Goal: Information Seeking & Learning: Understand process/instructions

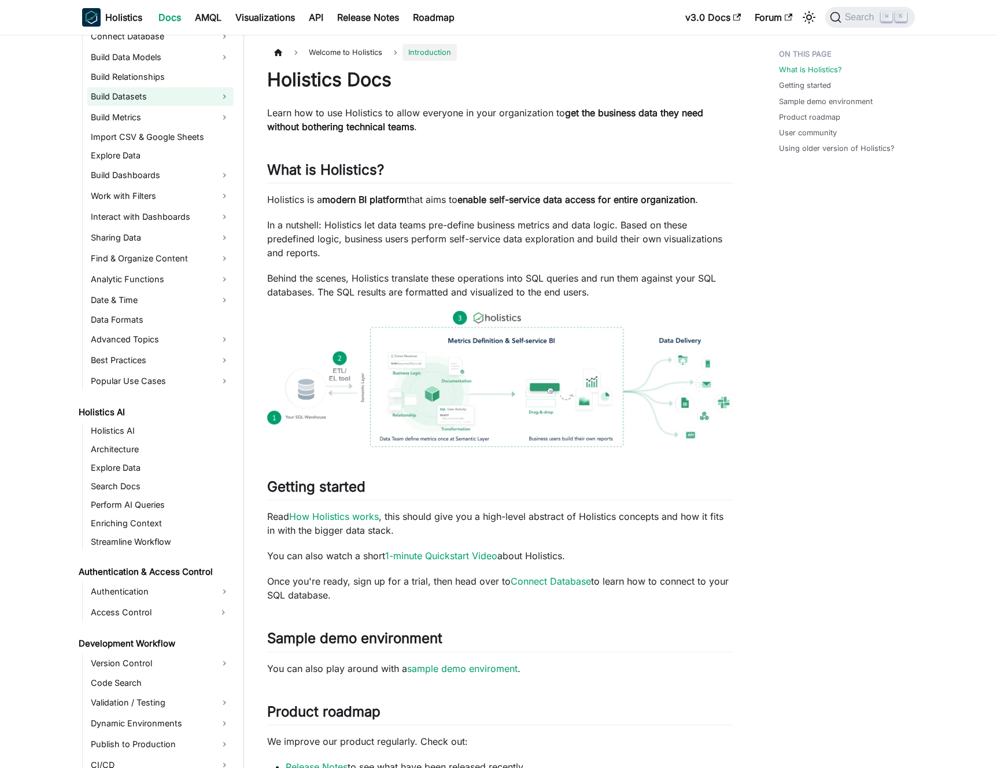
scroll to position [228, 0]
click at [179, 215] on link "Interact with Dashboards" at bounding box center [160, 216] width 146 height 19
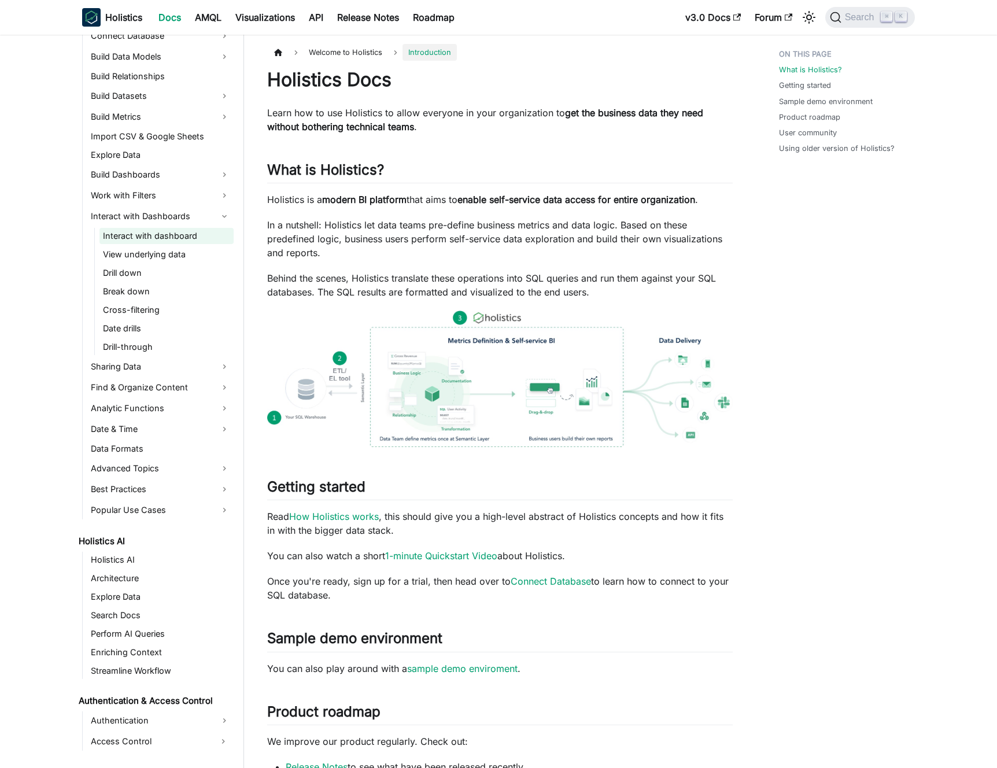
click at [176, 234] on link "Interact with dashboard" at bounding box center [166, 236] width 134 height 16
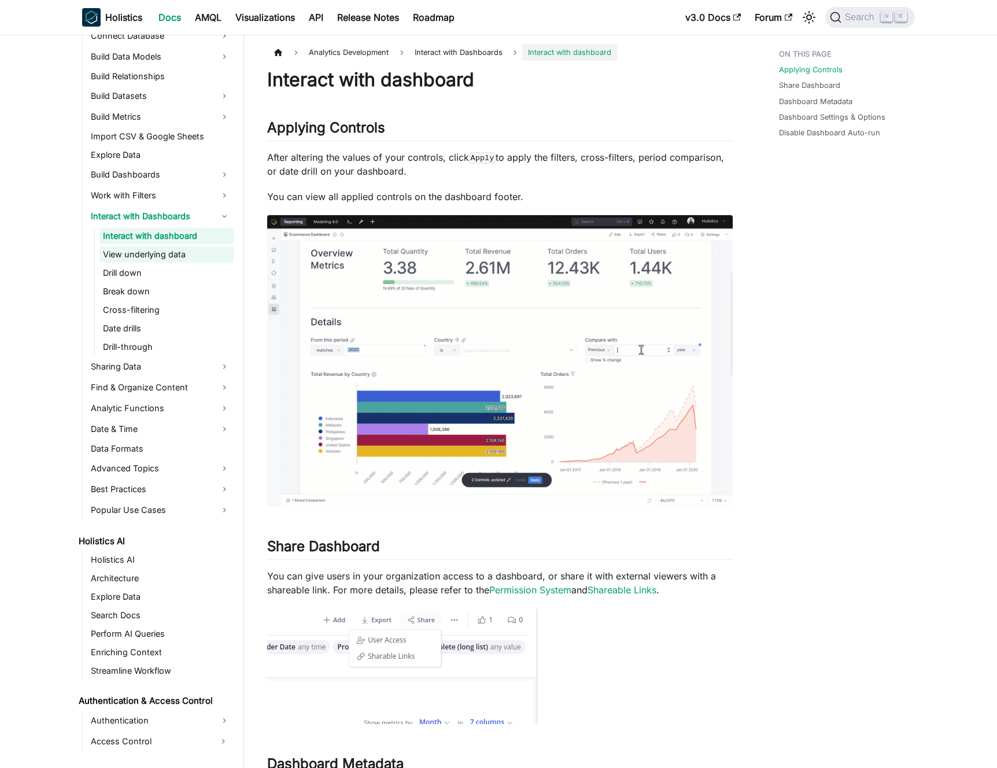
click at [178, 251] on link "View underlying data" at bounding box center [166, 254] width 134 height 16
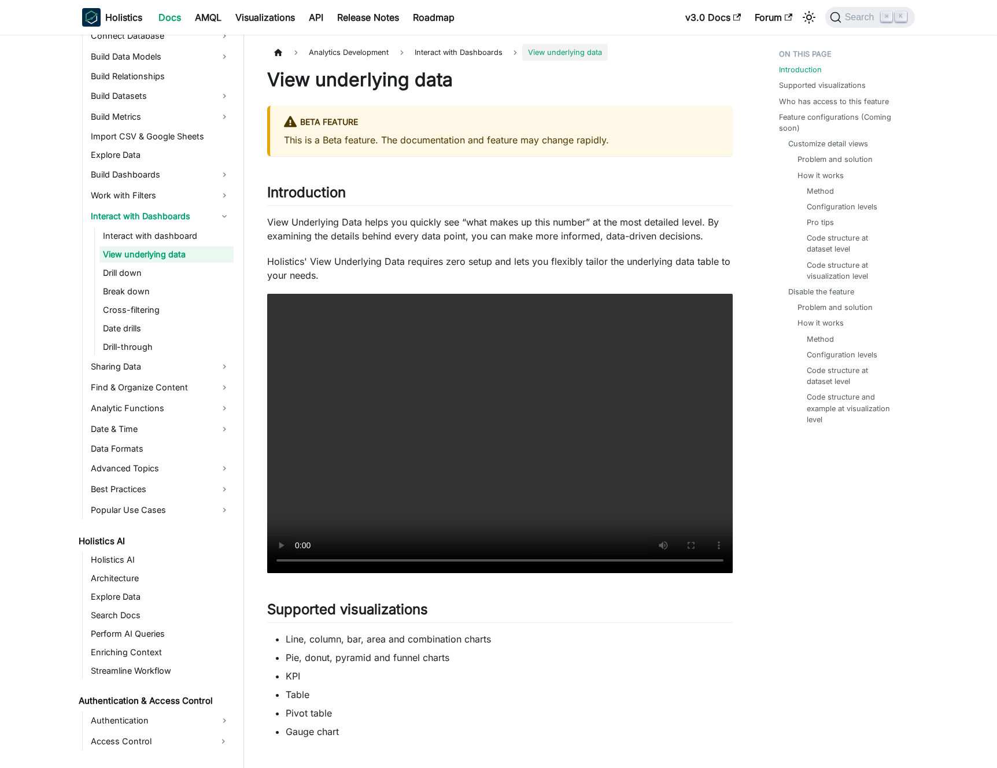
click at [430, 230] on p "View Underlying Data helps you quickly see “what makes up this number” at the m…" at bounding box center [500, 229] width 466 height 28
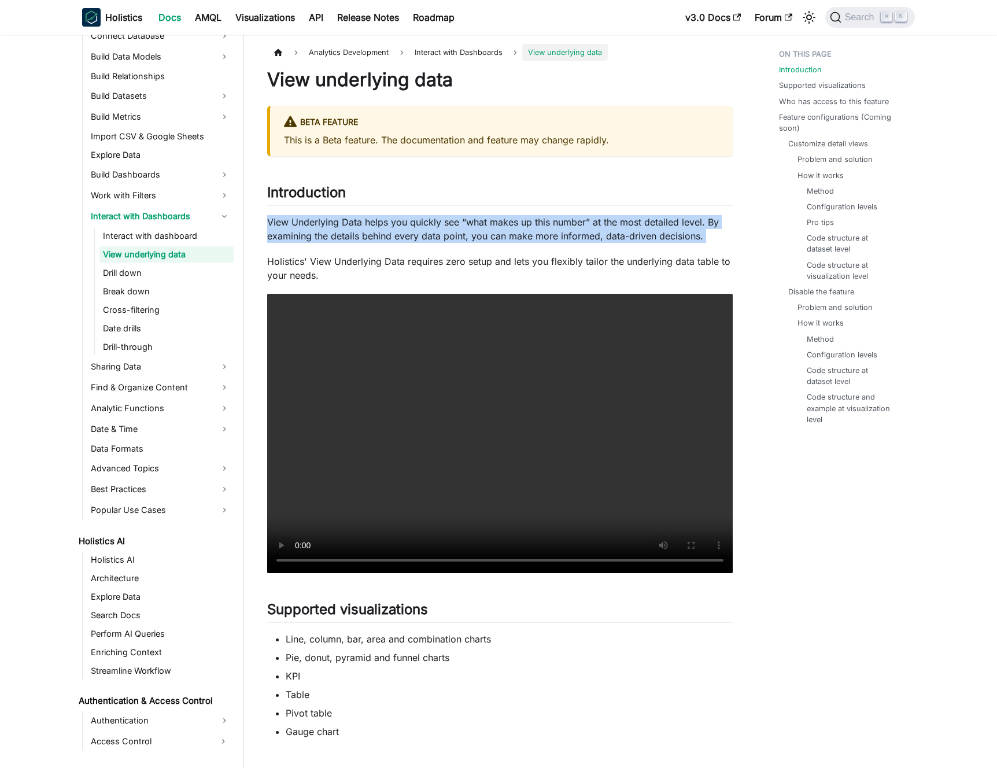
click at [430, 230] on p "View Underlying Data helps you quickly see “what makes up this number” at the m…" at bounding box center [500, 229] width 466 height 28
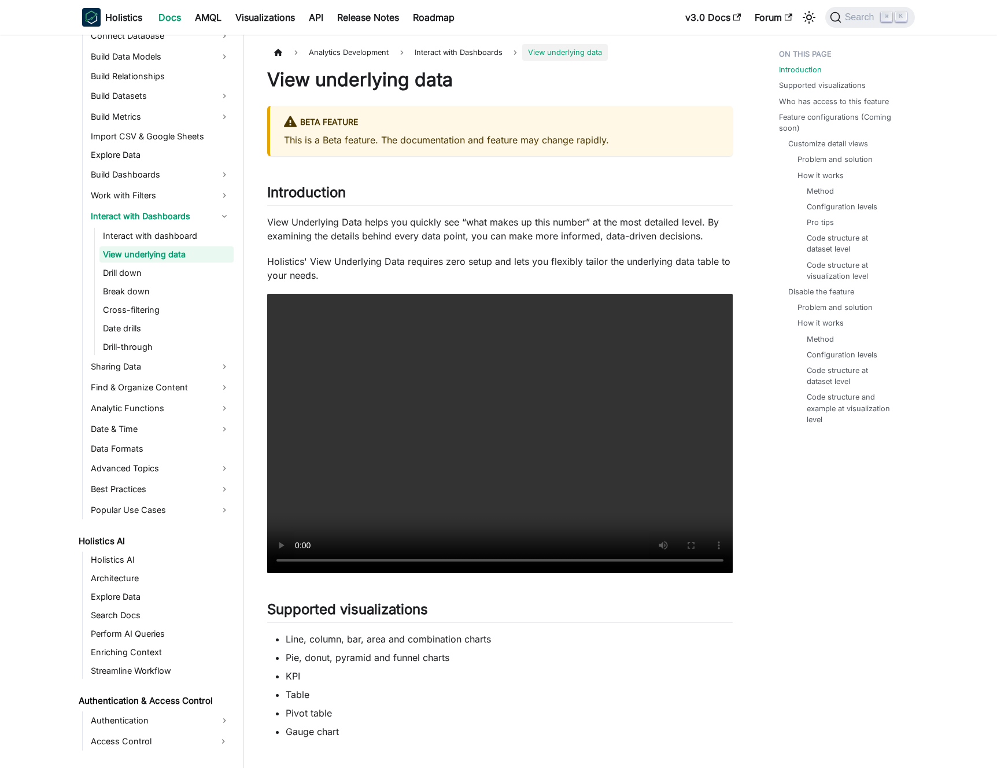
click at [438, 227] on p "View Underlying Data helps you quickly see “what makes up this number” at the m…" at bounding box center [500, 229] width 466 height 28
click at [438, 254] on p "Holistics' View Underlying Data requires zero setup and lets you flexibly tailo…" at bounding box center [500, 268] width 466 height 28
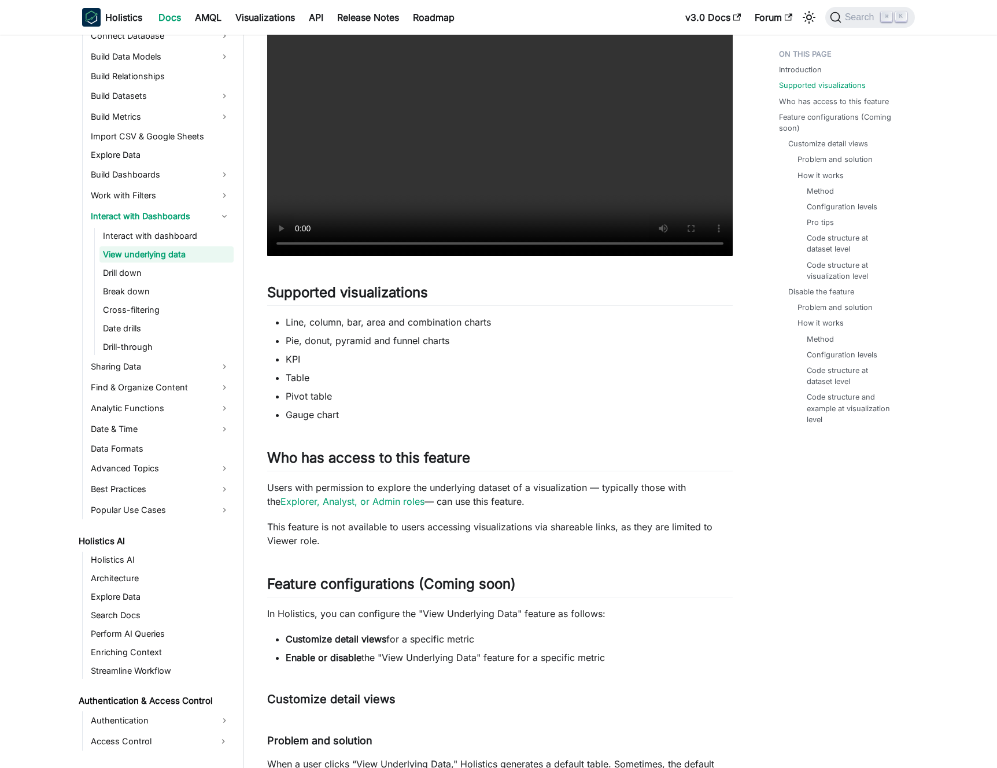
scroll to position [488, 0]
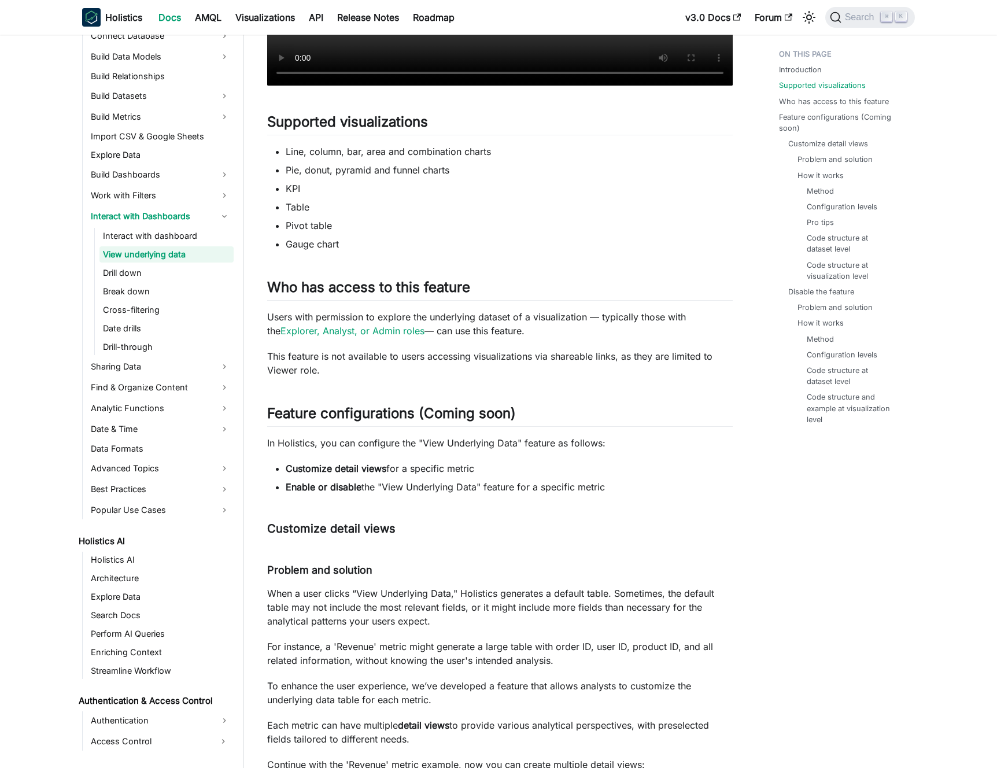
click at [474, 317] on p "Users with permission to explore the underlying dataset of a visualization — ty…" at bounding box center [500, 324] width 466 height 28
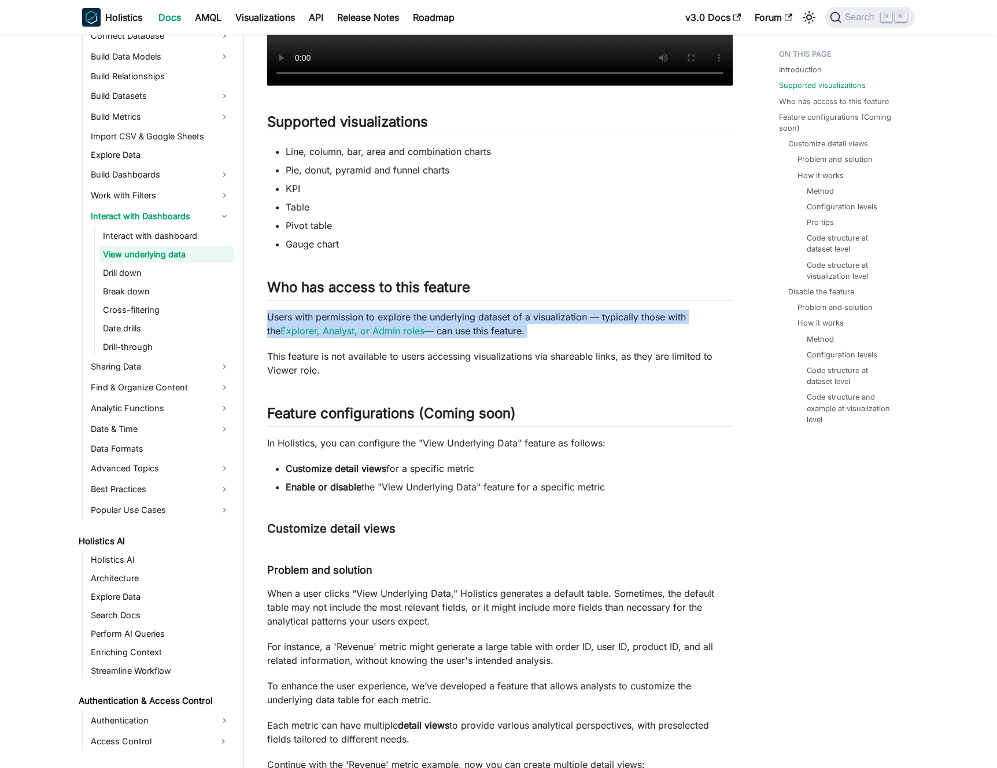
click at [474, 317] on p "Users with permission to explore the underlying dataset of a visualization — ty…" at bounding box center [500, 324] width 466 height 28
click at [477, 318] on p "Users with permission to explore the underlying dataset of a visualization — ty…" at bounding box center [500, 324] width 466 height 28
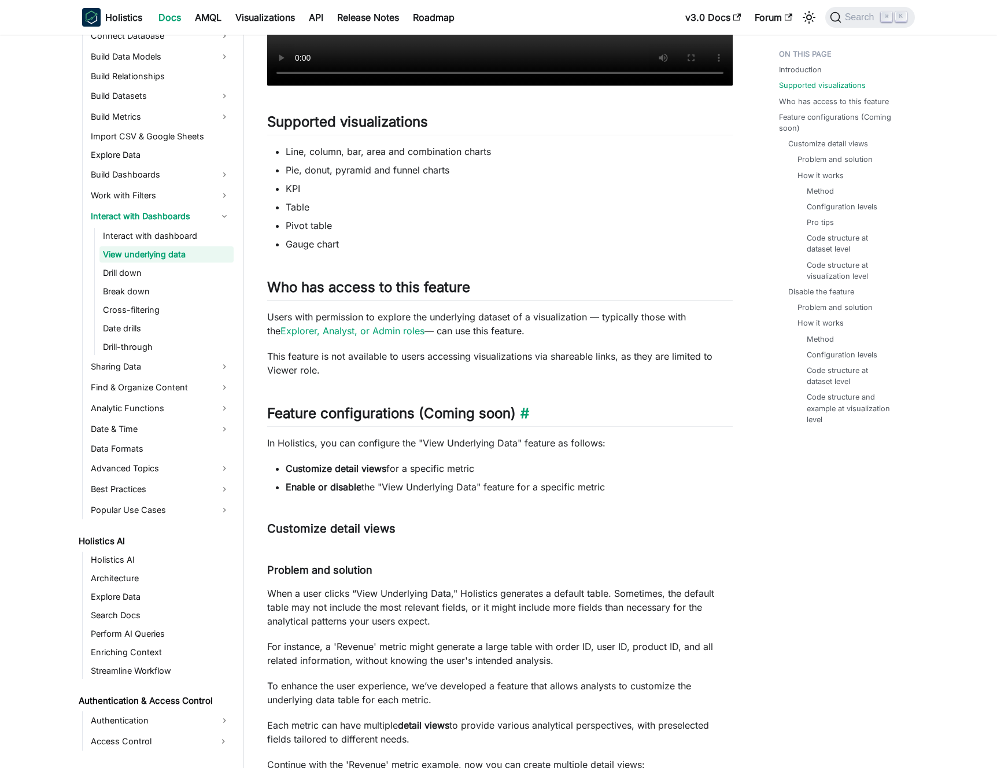
click at [453, 418] on h2 "Feature configurations (Coming soon) ​" at bounding box center [500, 416] width 466 height 22
click at [445, 408] on h2 "Feature configurations (Coming soon) ​" at bounding box center [500, 416] width 466 height 22
click at [434, 442] on p "In Holistics, you can configure the "View Underlying Data" feature as follows:" at bounding box center [500, 443] width 466 height 14
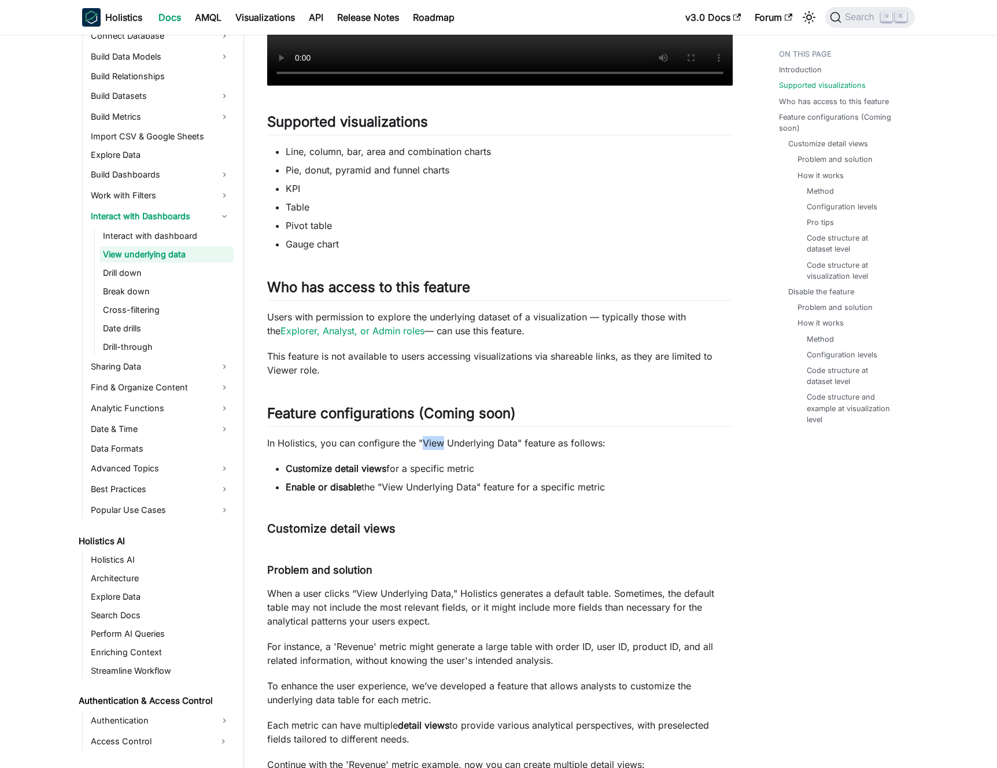
click at [434, 442] on p "In Holistics, you can configure the "View Underlying Data" feature as follows:" at bounding box center [500, 443] width 466 height 14
click at [427, 445] on p "In Holistics, you can configure the "View Underlying Data" feature as follows:" at bounding box center [500, 443] width 466 height 14
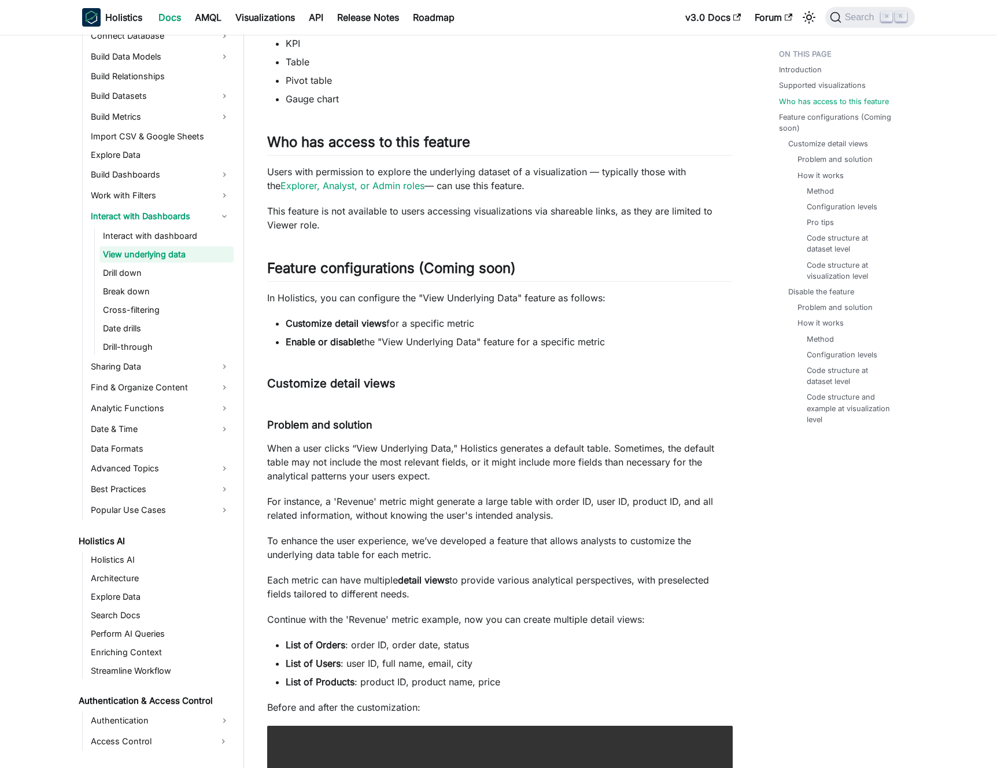
scroll to position [817, 0]
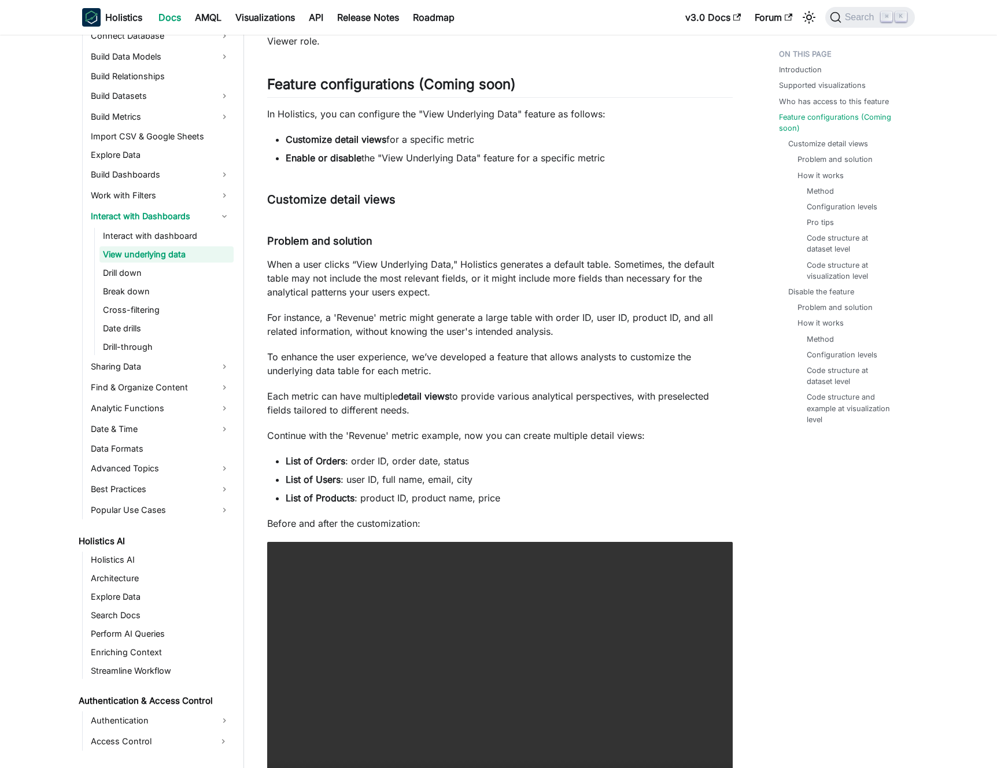
click at [401, 278] on p "When a user clicks “View Underlying Data," Holistics generates a default table.…" at bounding box center [500, 278] width 466 height 42
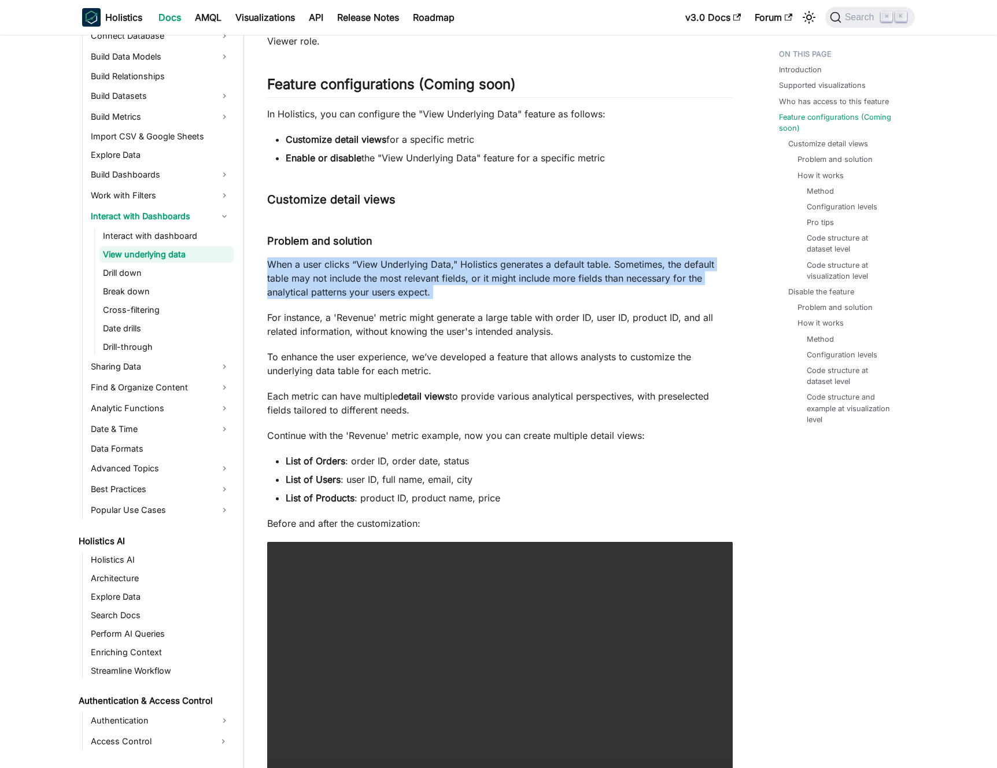
click at [401, 278] on p "When a user clicks “View Underlying Data," Holistics generates a default table.…" at bounding box center [500, 278] width 466 height 42
click at [387, 280] on p "When a user clicks “View Underlying Data," Holistics generates a default table.…" at bounding box center [500, 278] width 466 height 42
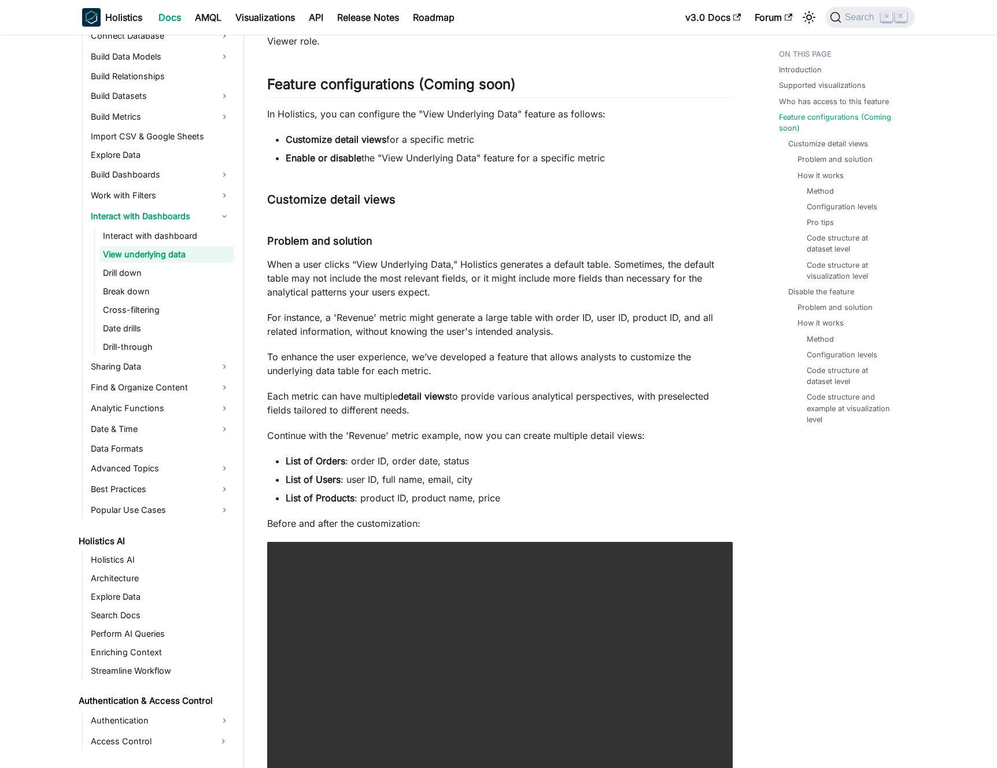
click at [387, 271] on p "When a user clicks “View Underlying Data," Holistics generates a default table.…" at bounding box center [500, 278] width 466 height 42
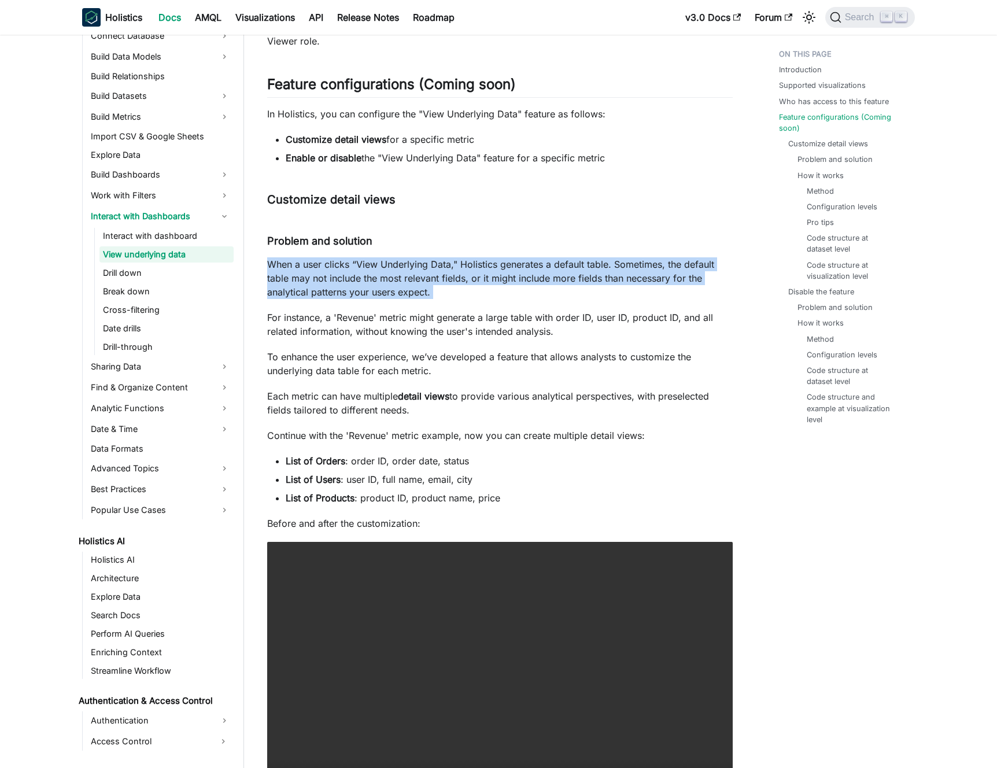
click at [387, 271] on p "When a user clicks “View Underlying Data," Holistics generates a default table.…" at bounding box center [500, 278] width 466 height 42
click at [397, 270] on p "When a user clicks “View Underlying Data," Holistics generates a default table.…" at bounding box center [500, 278] width 466 height 42
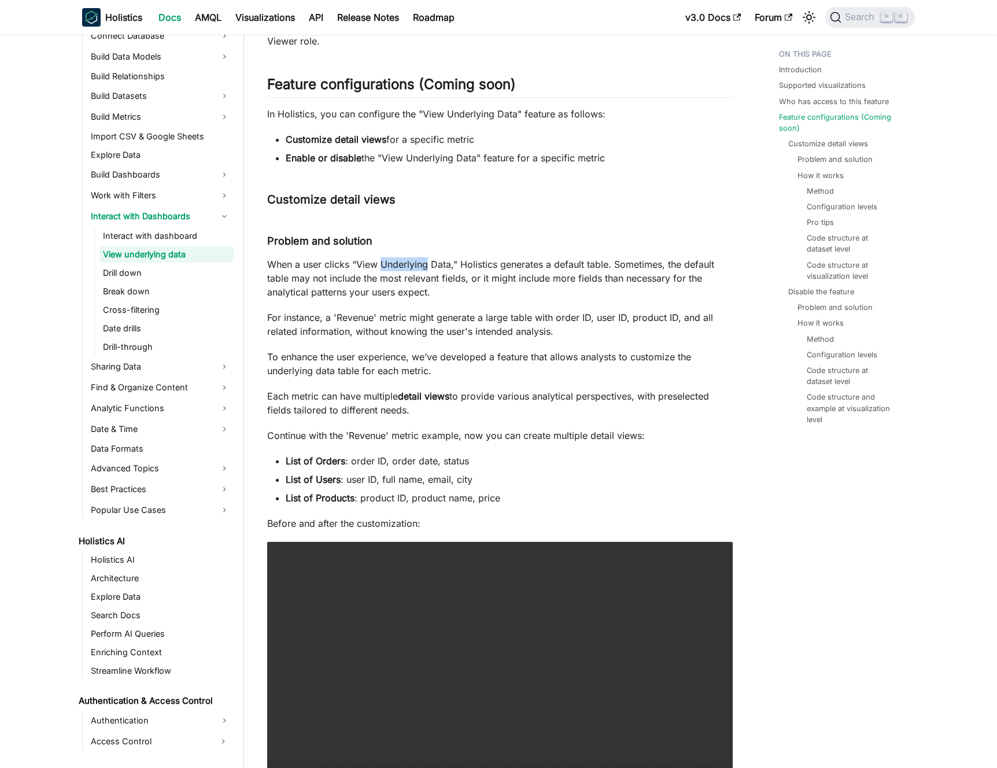
click at [397, 270] on p "When a user clicks “View Underlying Data," Holistics generates a default table.…" at bounding box center [500, 278] width 466 height 42
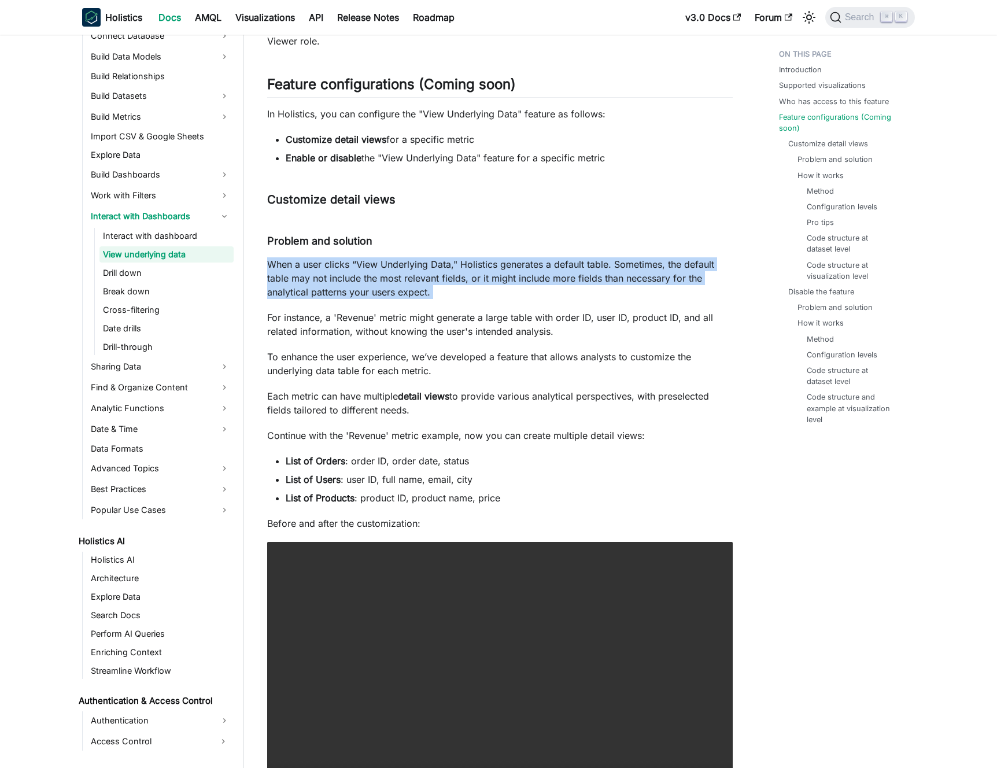
click at [397, 270] on p "When a user clicks “View Underlying Data," Holistics generates a default table.…" at bounding box center [500, 278] width 466 height 42
click at [403, 272] on p "When a user clicks “View Underlying Data," Holistics generates a default table.…" at bounding box center [500, 278] width 466 height 42
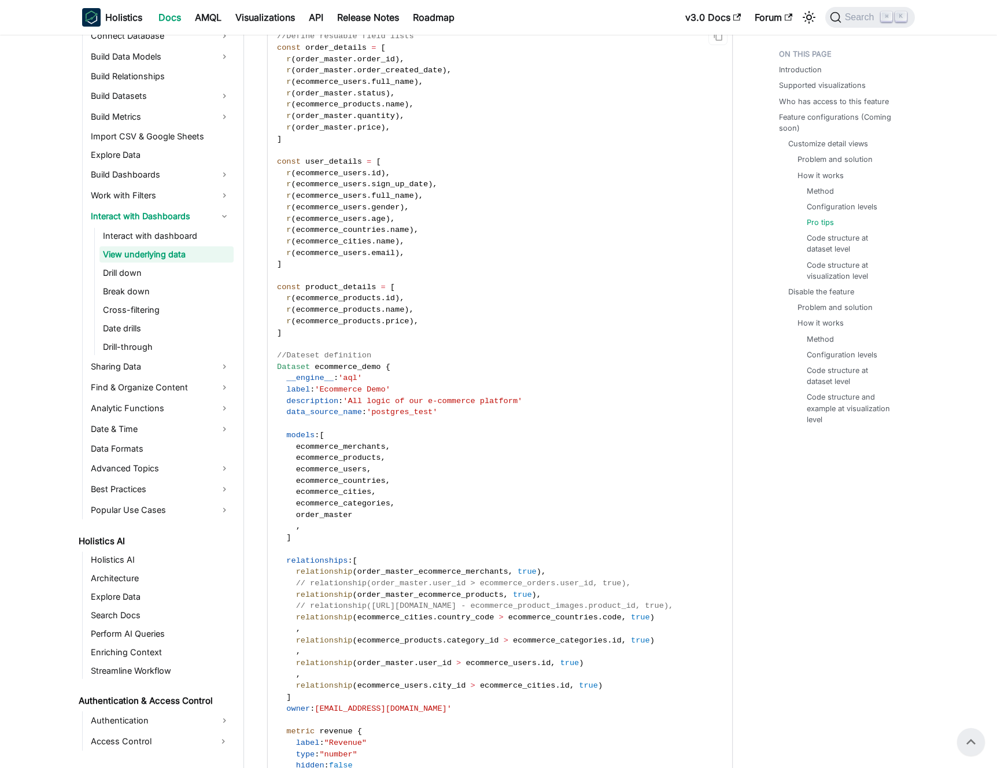
scroll to position [1793, 0]
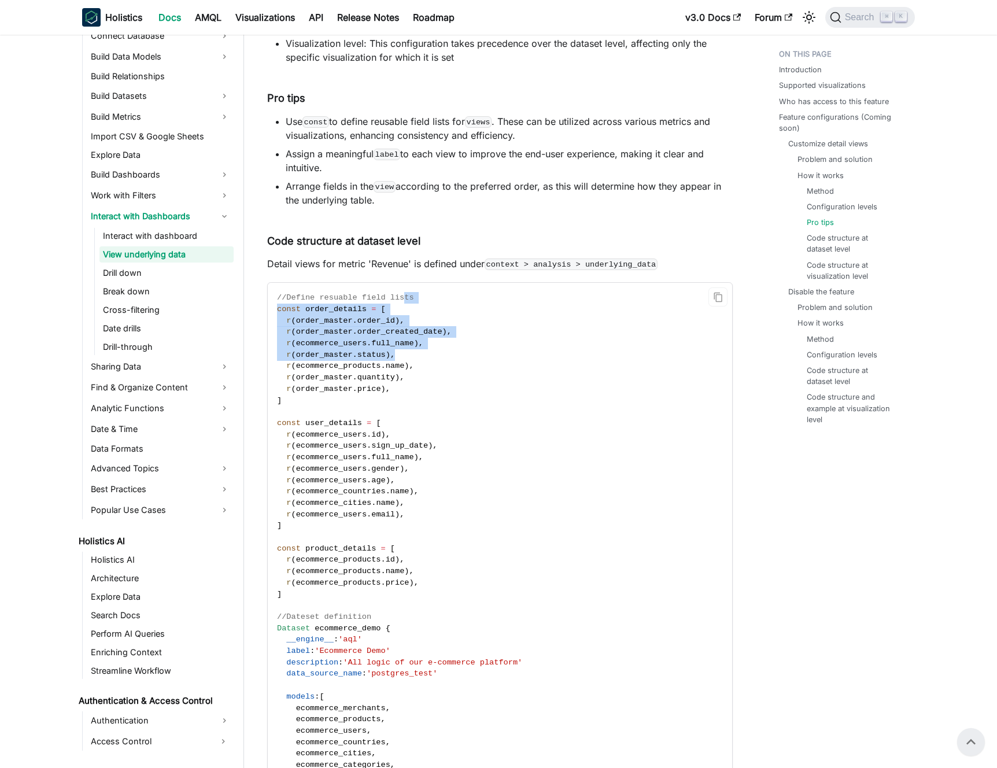
drag, startPoint x: 405, startPoint y: 312, endPoint x: 419, endPoint y: 374, distance: 63.5
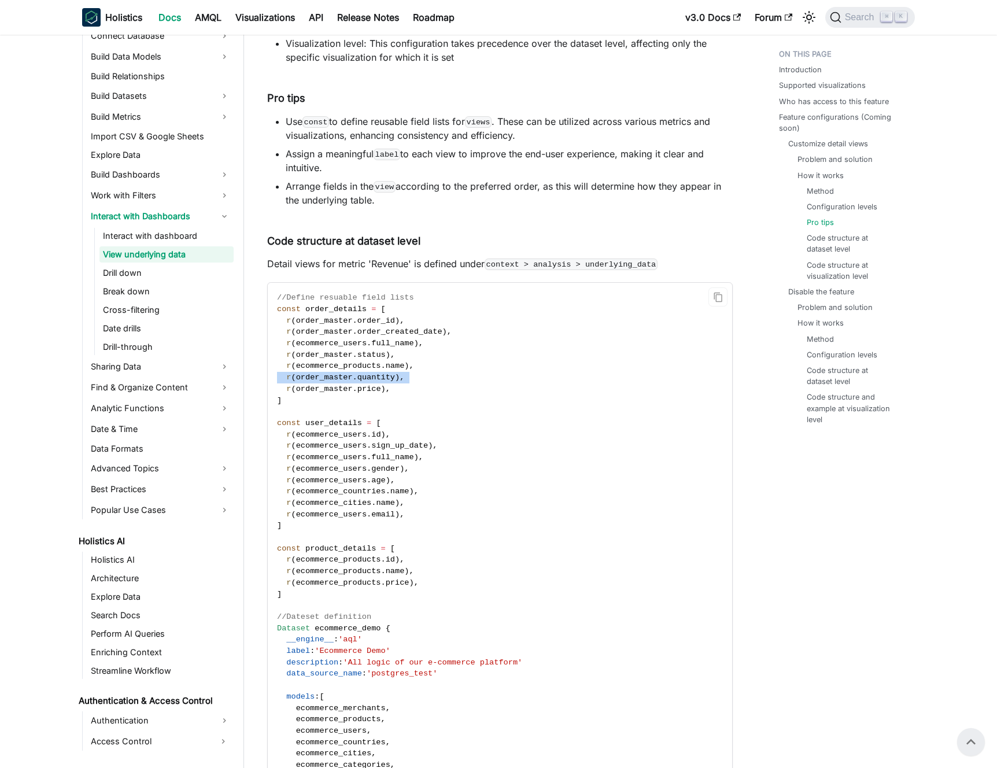
drag, startPoint x: 419, startPoint y: 374, endPoint x: 431, endPoint y: 370, distance: 12.5
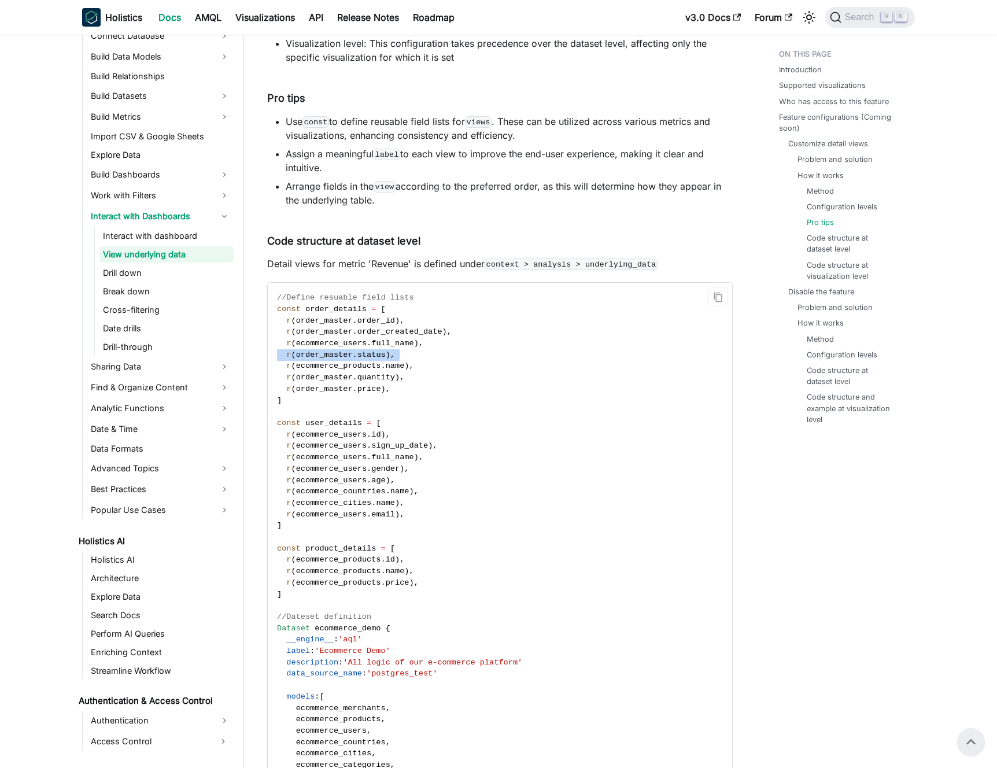
drag, startPoint x: 437, startPoint y: 356, endPoint x: 443, endPoint y: 348, distance: 10.3
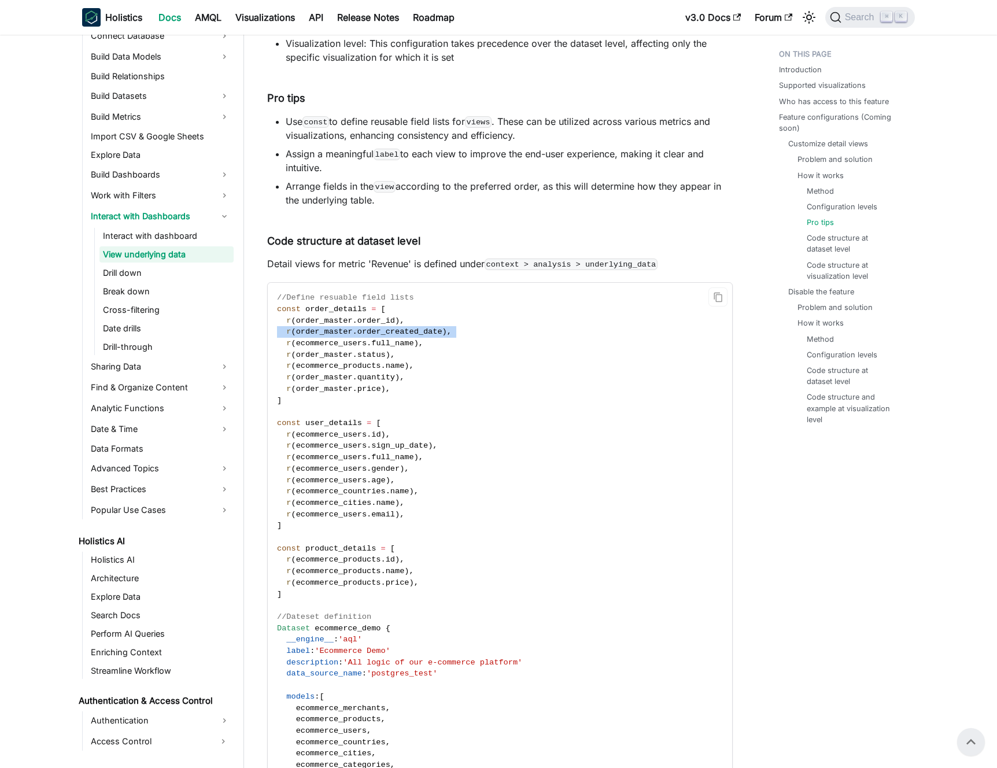
drag, startPoint x: 455, startPoint y: 327, endPoint x: 497, endPoint y: 323, distance: 43.0
drag, startPoint x: 540, startPoint y: 326, endPoint x: 557, endPoint y: 389, distance: 64.7
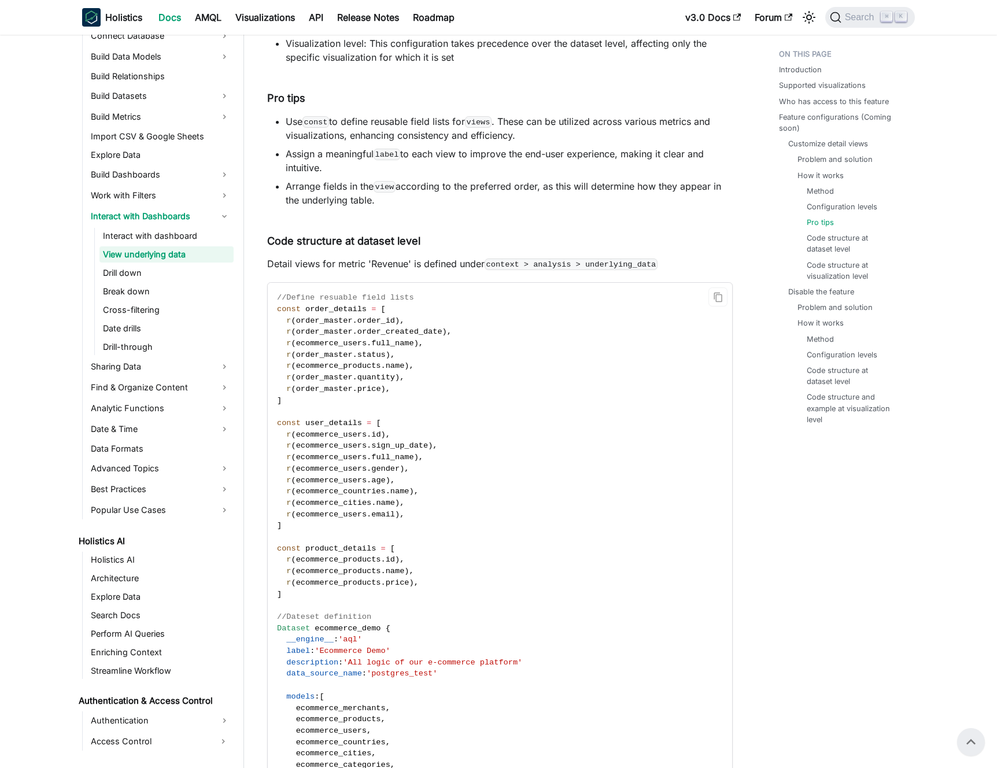
drag, startPoint x: 559, startPoint y: 395, endPoint x: 551, endPoint y: 420, distance: 26.2
drag, startPoint x: 551, startPoint y: 420, endPoint x: 541, endPoint y: 495, distance: 75.8
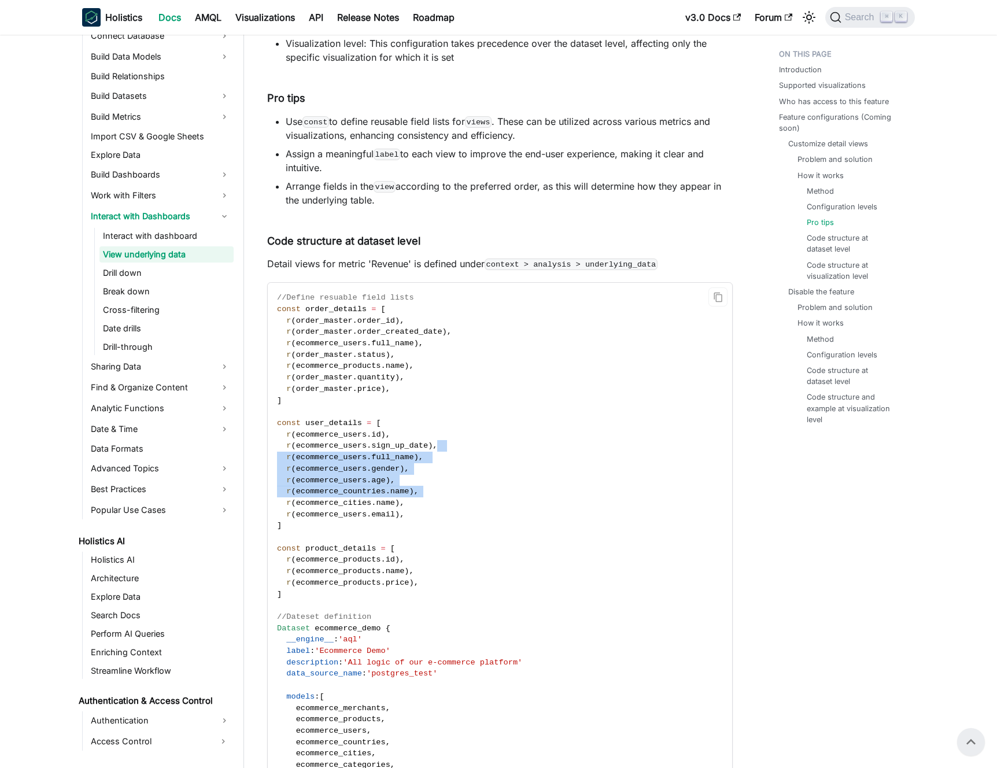
drag, startPoint x: 541, startPoint y: 496, endPoint x: 528, endPoint y: 435, distance: 62.2
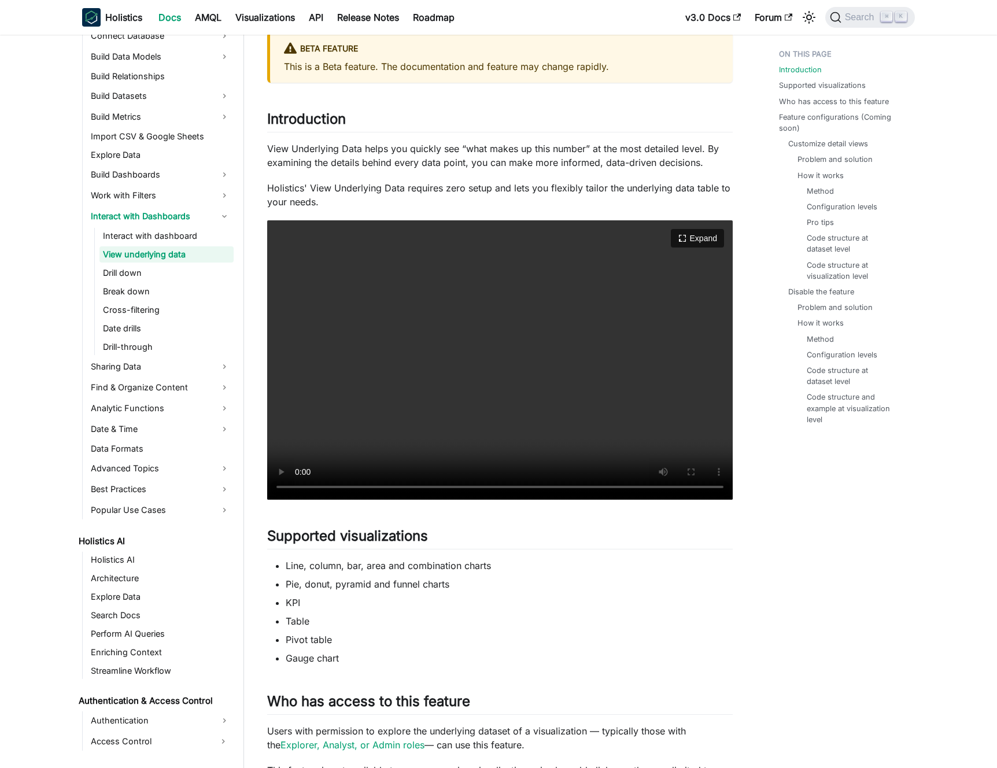
scroll to position [0, 0]
